Goal: Use online tool/utility: Utilize a website feature to perform a specific function

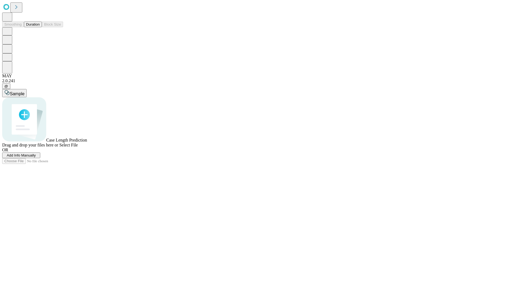
click at [40, 27] on button "Duration" at bounding box center [33, 24] width 18 height 6
click at [36, 157] on span "Add Info Manually" at bounding box center [21, 155] width 29 height 4
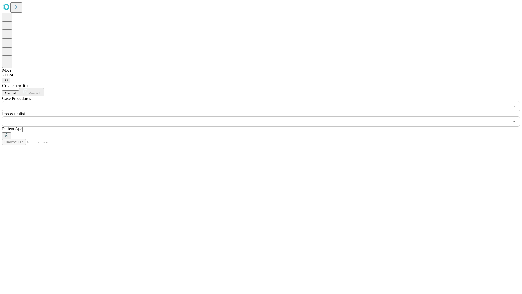
click at [61, 127] on input "text" at bounding box center [41, 129] width 39 height 5
type input "*"
click at [265, 116] on input "text" at bounding box center [255, 121] width 507 height 10
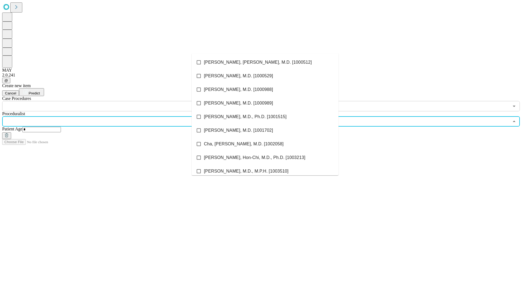
click at [265, 62] on li "[PERSON_NAME], [PERSON_NAME], M.D. [1000512]" at bounding box center [265, 62] width 147 height 14
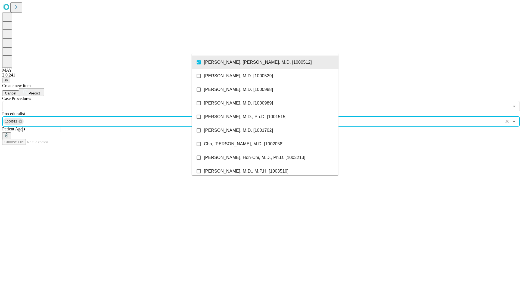
click at [114, 101] on input "text" at bounding box center [255, 106] width 507 height 10
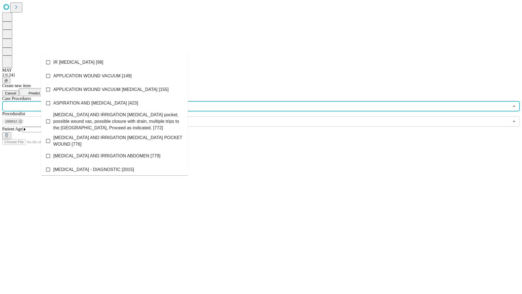
click at [115, 62] on li "IR [MEDICAL_DATA] [98]" at bounding box center [114, 62] width 147 height 14
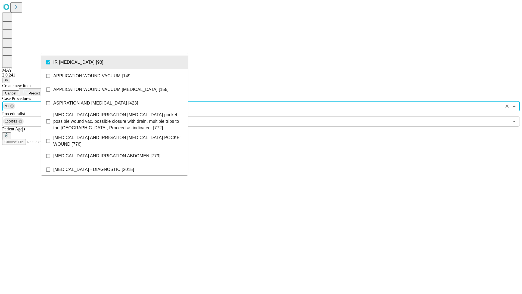
click at [40, 91] on span "Predict" at bounding box center [34, 93] width 11 height 4
